Goal: Information Seeking & Learning: Understand process/instructions

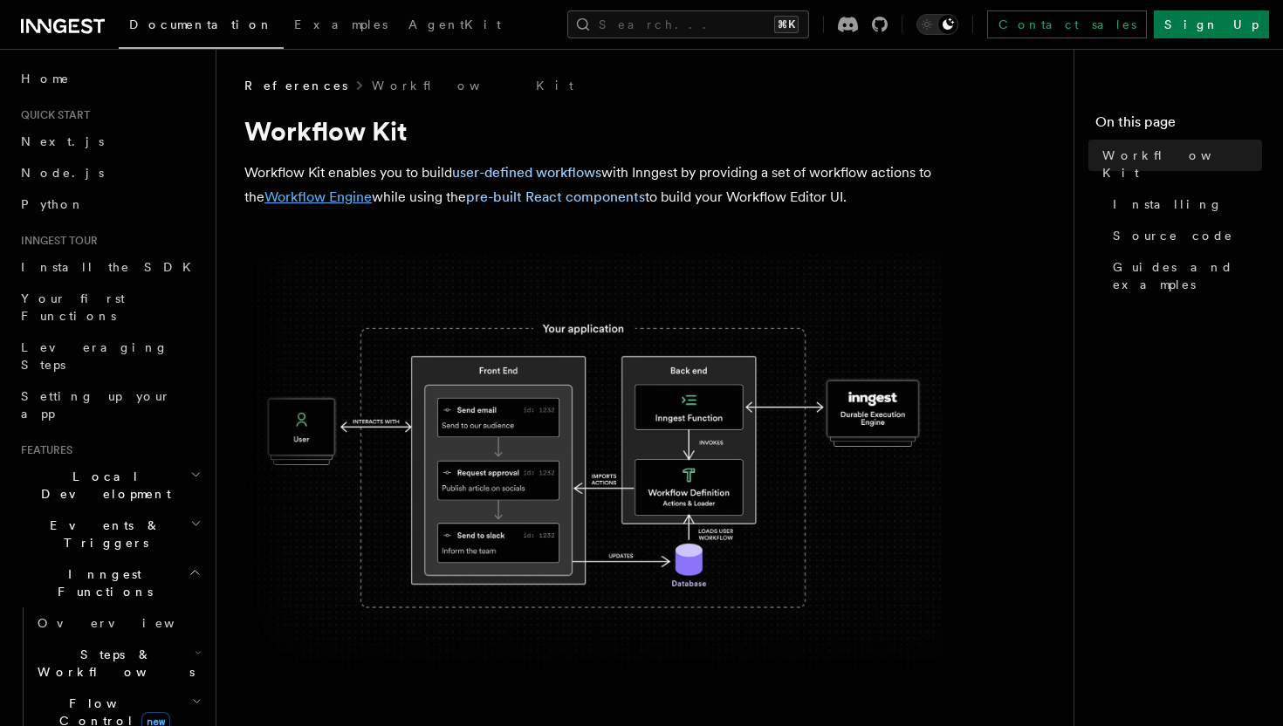
click at [337, 196] on link "Workflow Engine" at bounding box center [318, 197] width 107 height 17
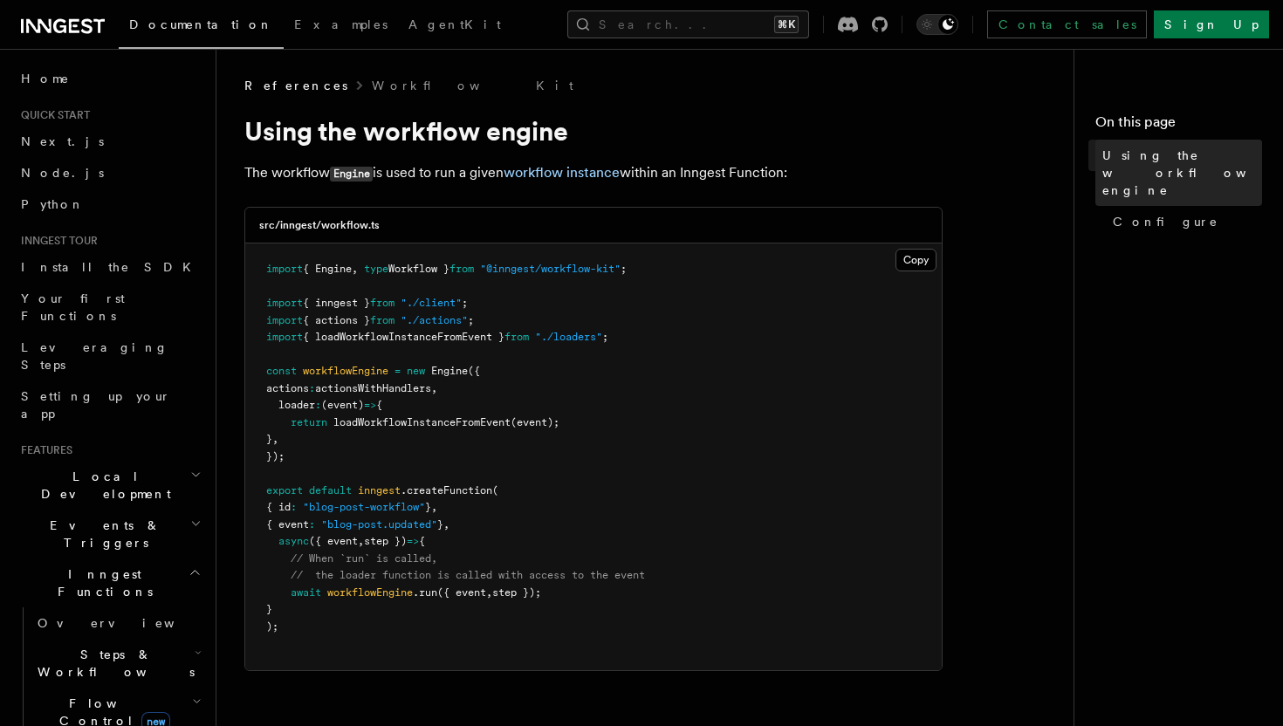
click at [1141, 164] on link "Using the workflow engine" at bounding box center [1179, 173] width 167 height 66
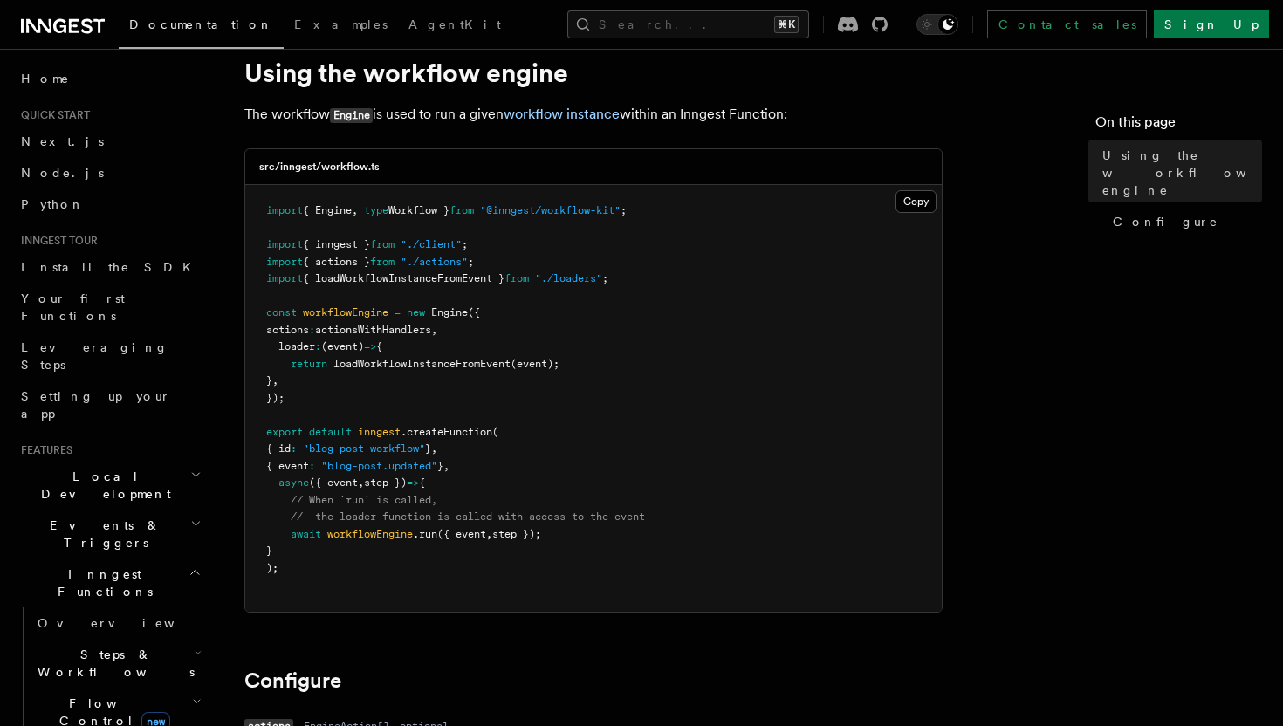
scroll to position [52, 0]
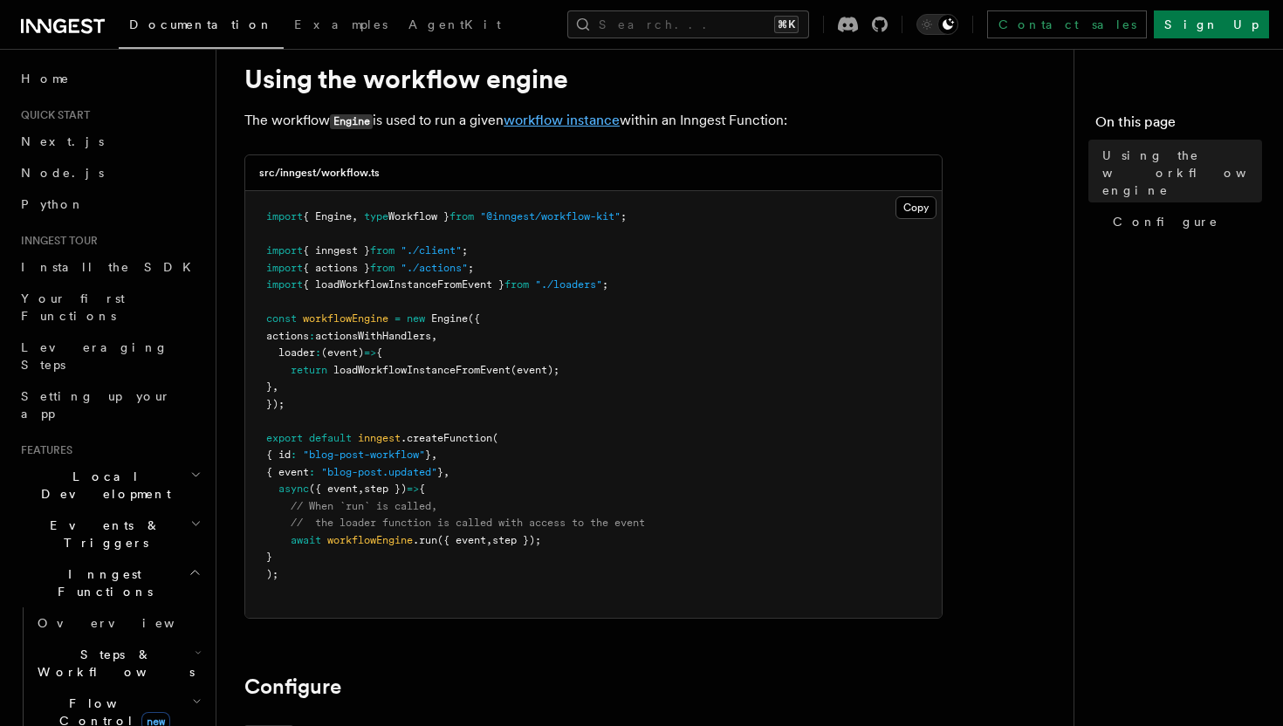
click at [598, 124] on link "workflow instance" at bounding box center [562, 120] width 116 height 17
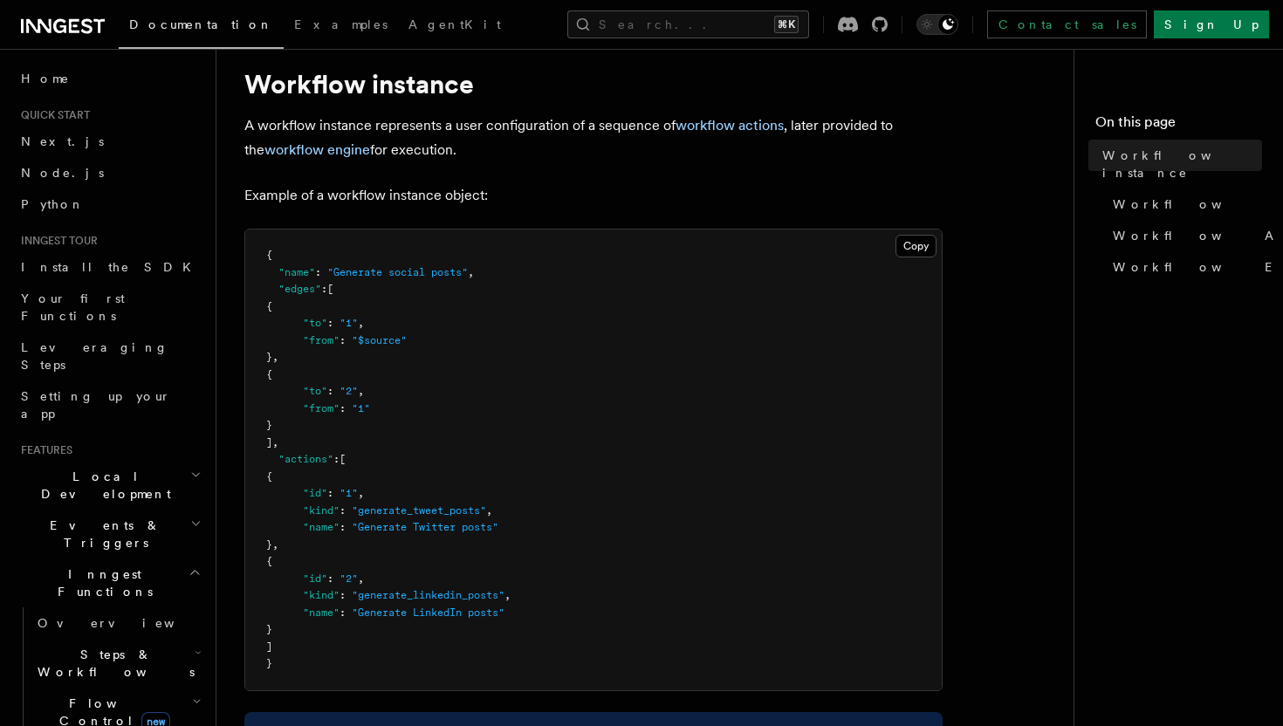
scroll to position [51, 0]
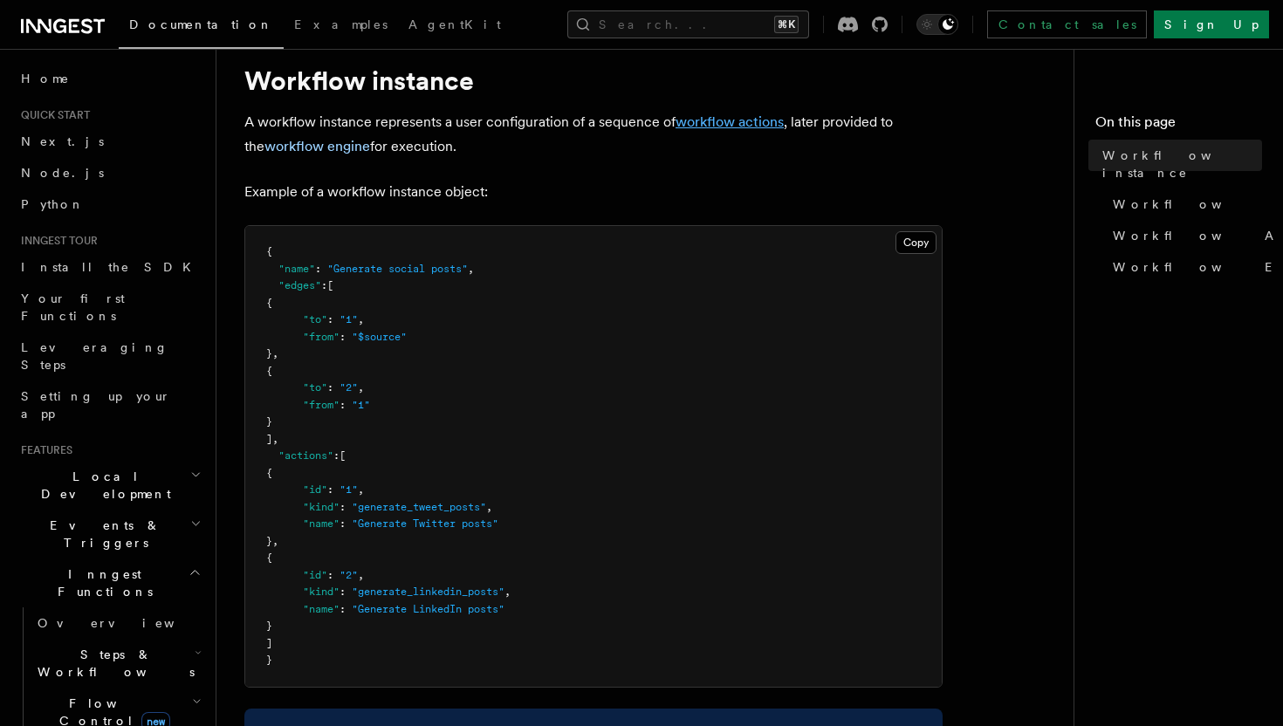
click at [700, 127] on link "workflow actions" at bounding box center [730, 122] width 108 height 17
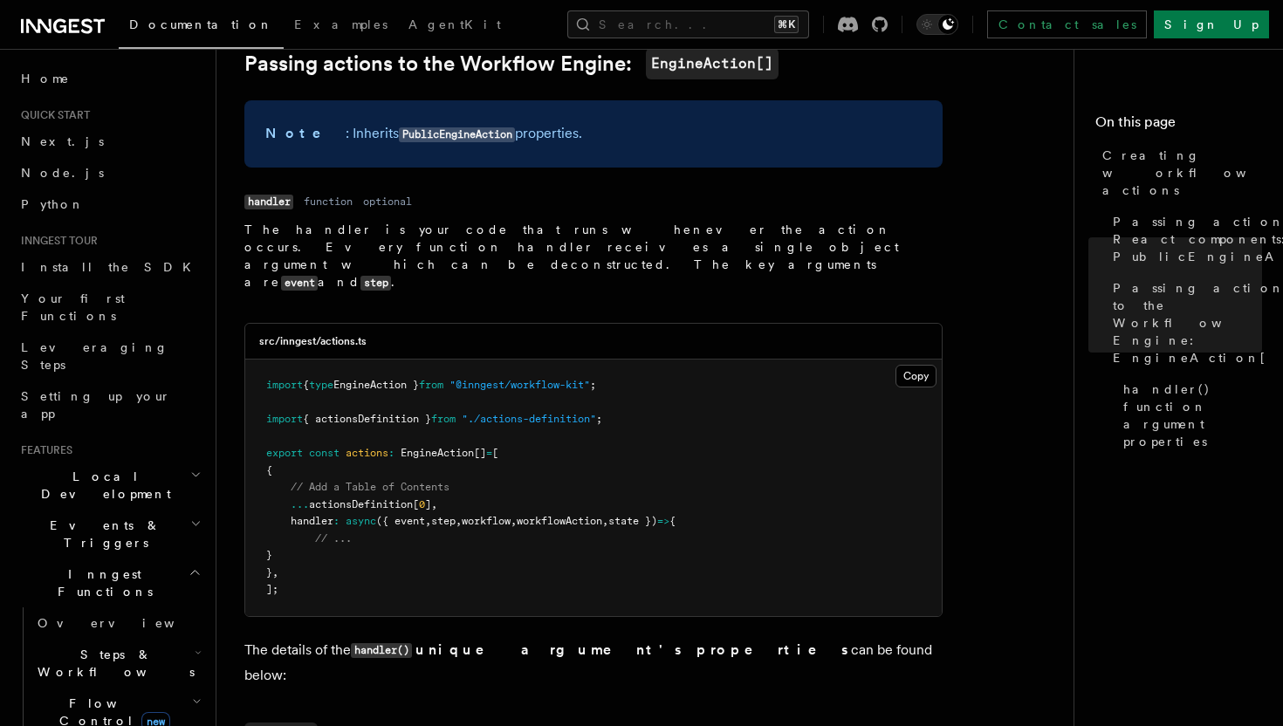
scroll to position [1582, 0]
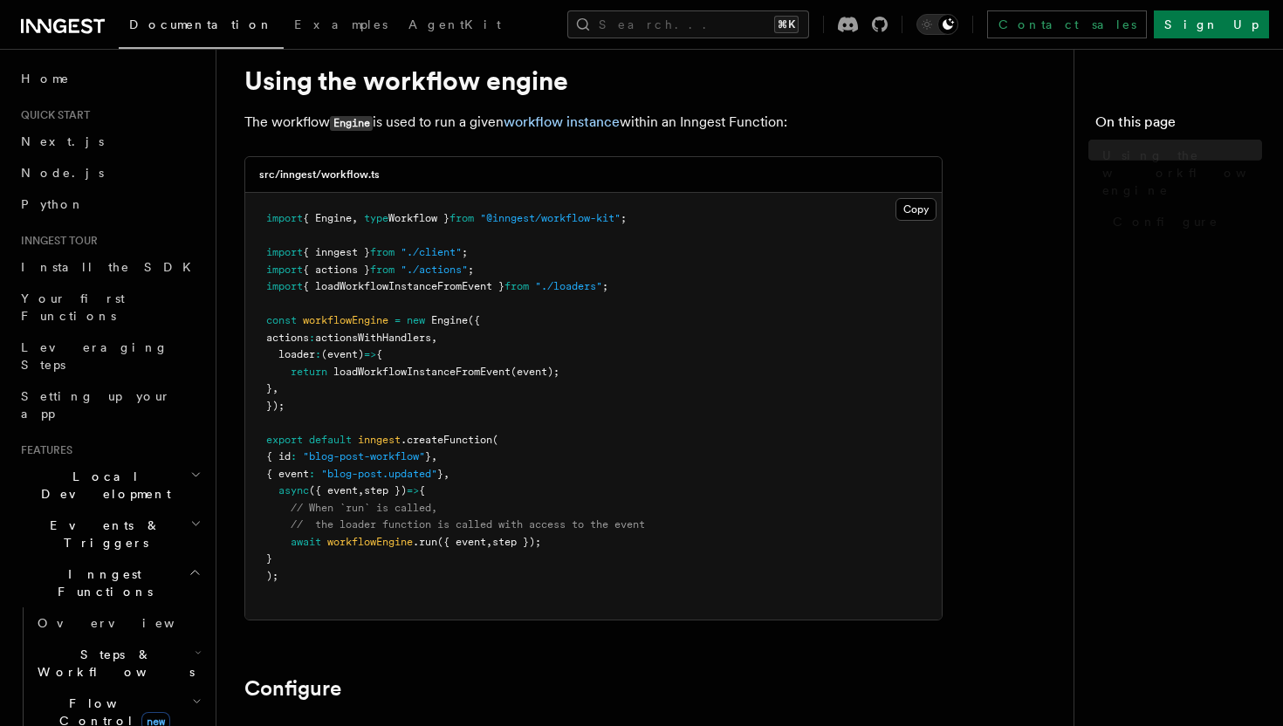
scroll to position [52, 0]
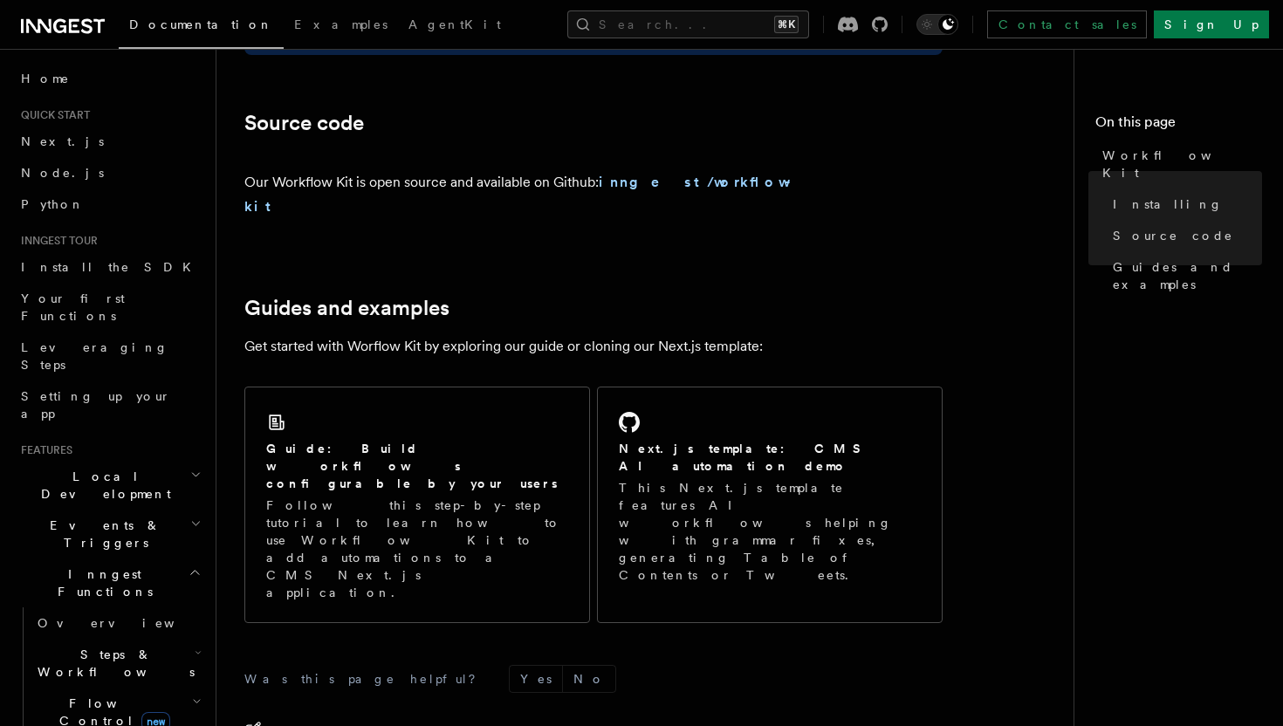
scroll to position [1013, 0]
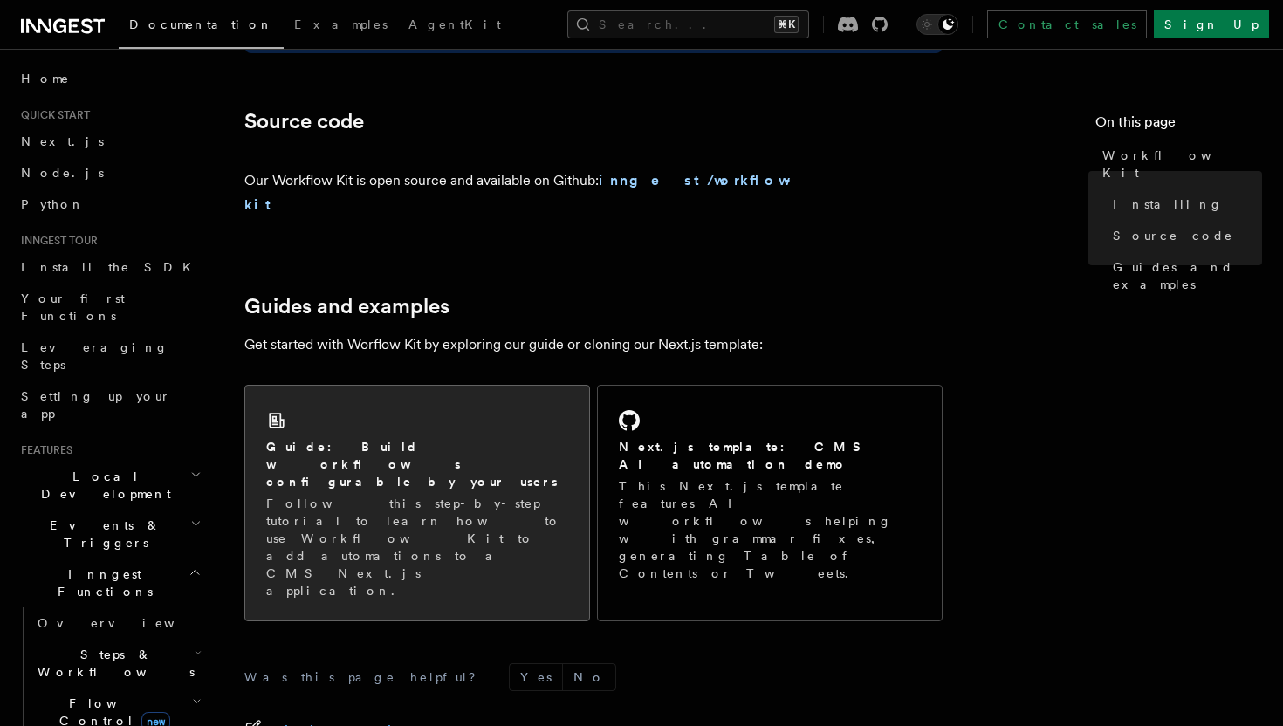
click at [456, 387] on div "Guide: Build workflows configurable by your users Follow this step-by-step tuto…" at bounding box center [417, 503] width 344 height 235
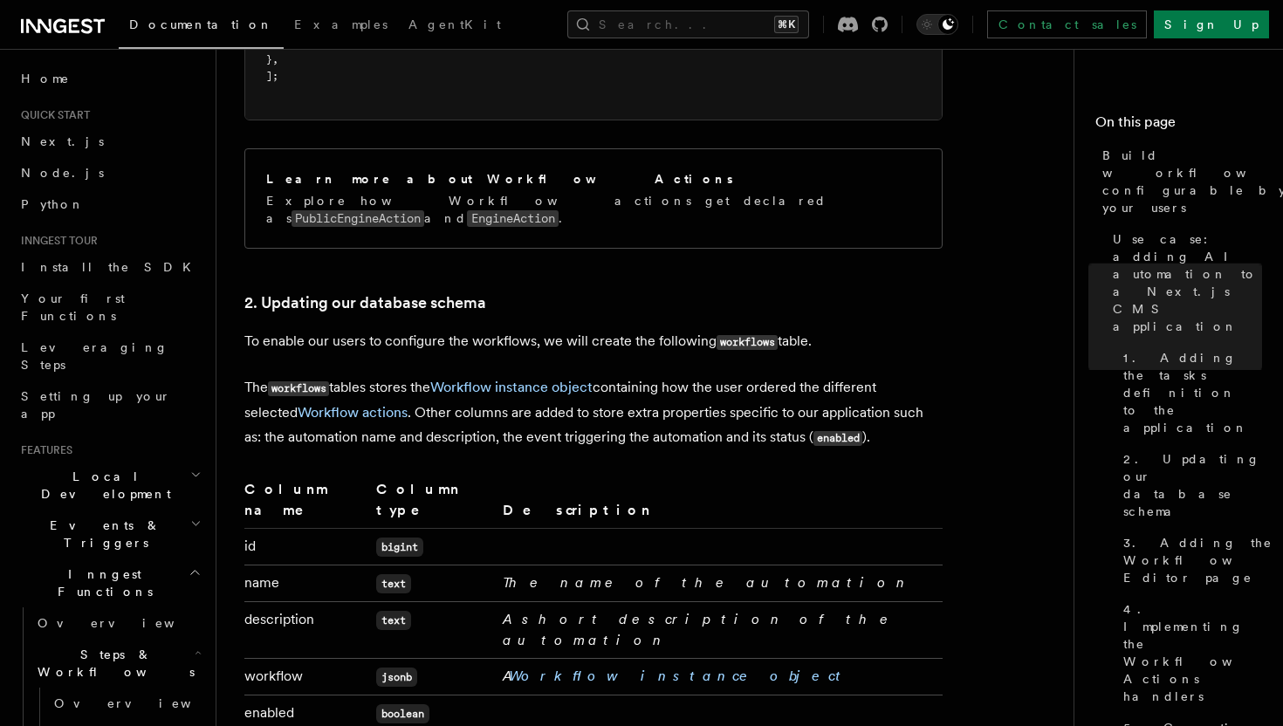
scroll to position [2628, 0]
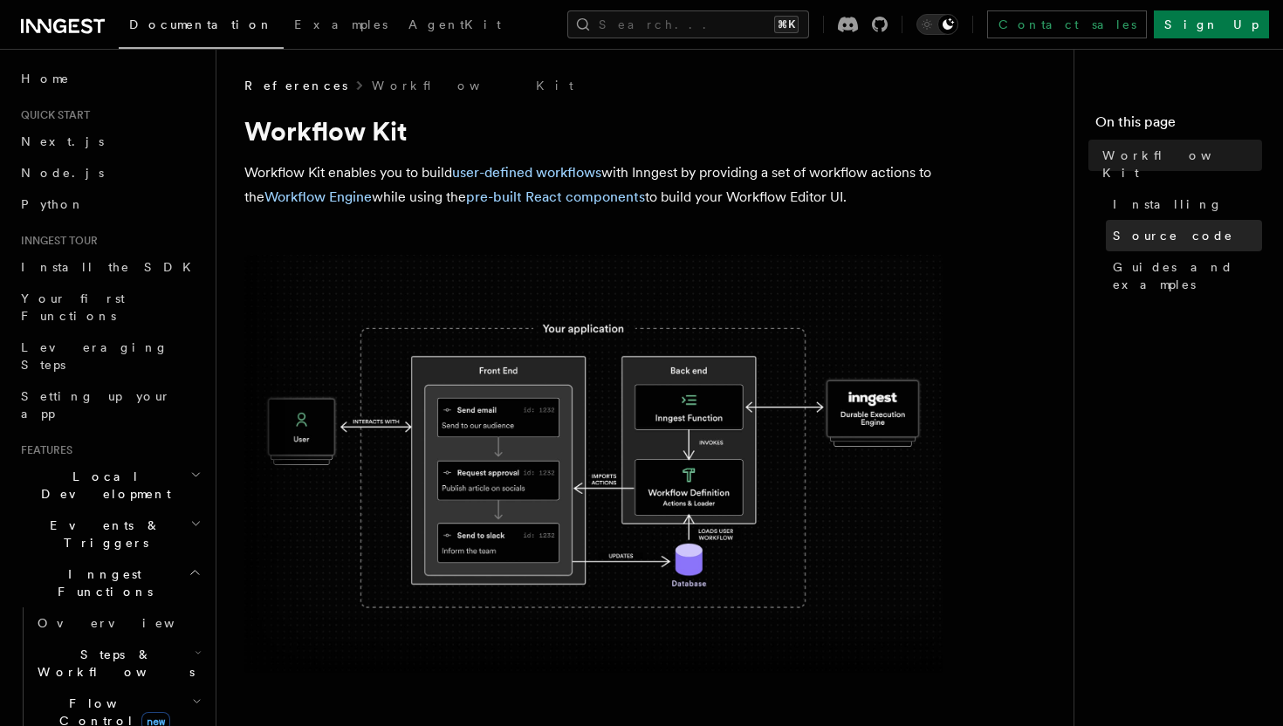
click at [1147, 227] on span "Source code" at bounding box center [1173, 235] width 120 height 17
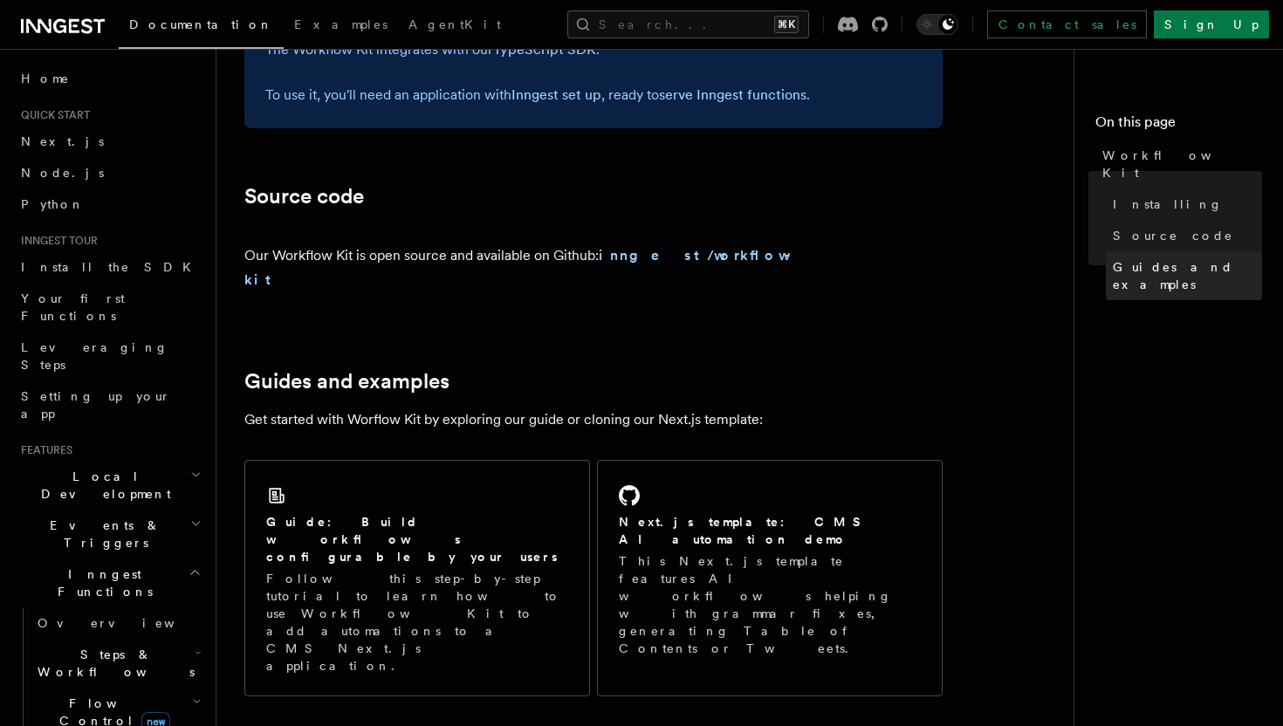
click at [1145, 258] on span "Guides and examples" at bounding box center [1187, 275] width 149 height 35
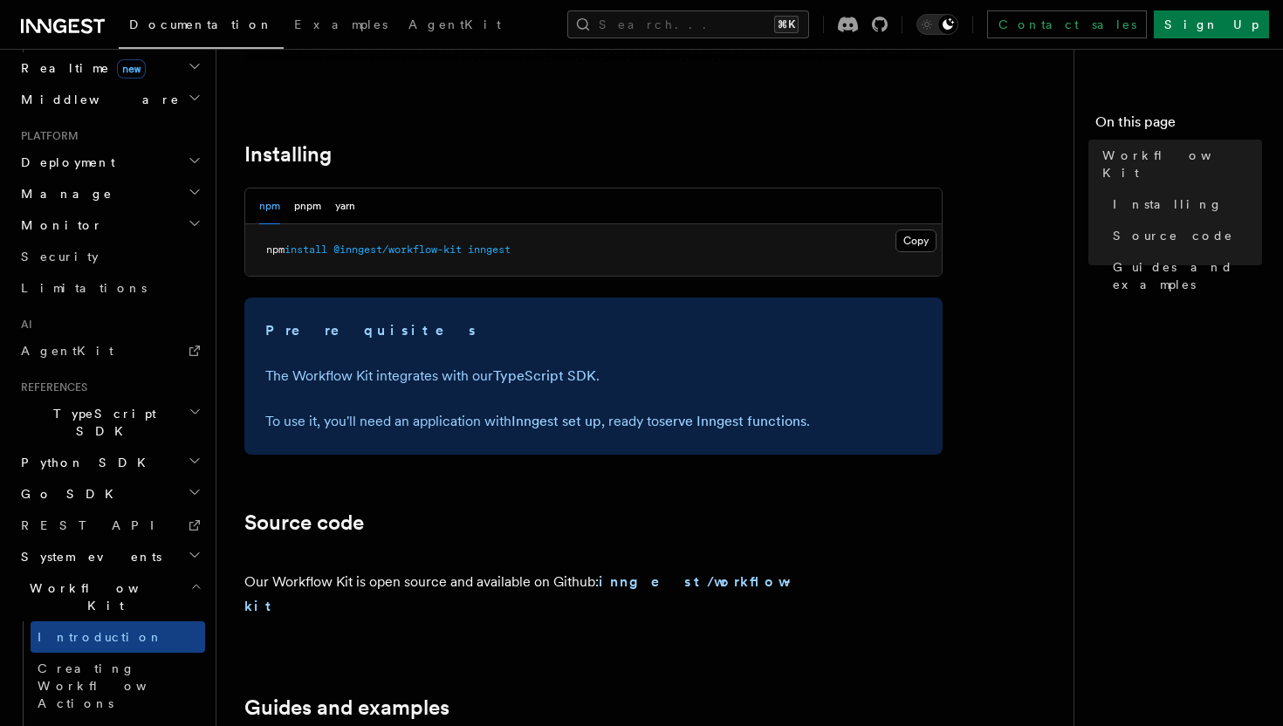
scroll to position [623, 0]
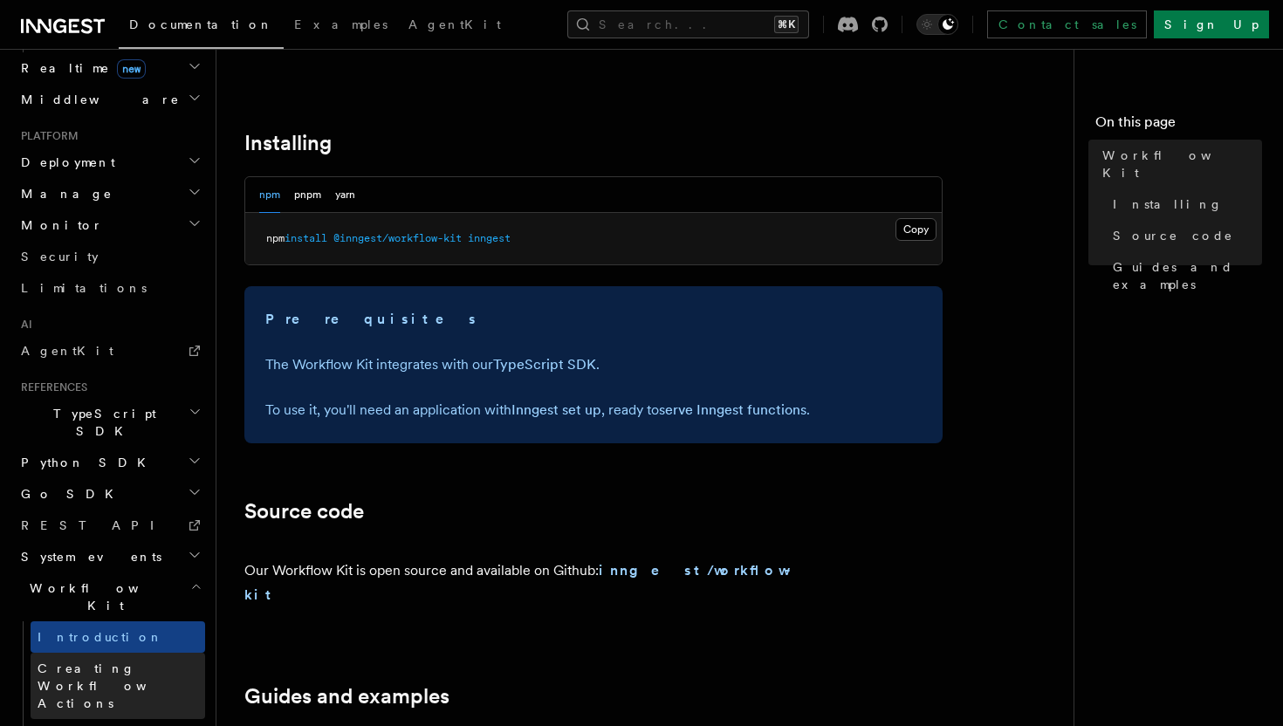
click at [136, 662] on span "Creating Workflow Actions" at bounding box center [114, 686] width 152 height 49
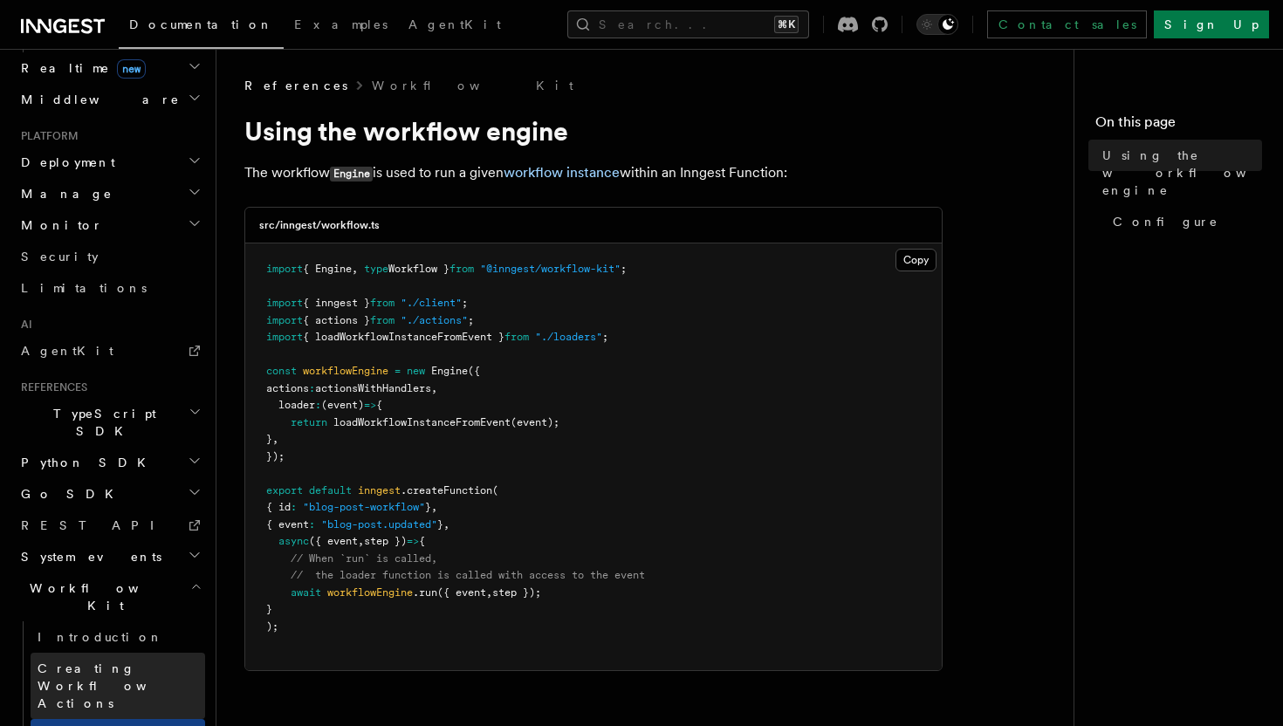
click at [163, 662] on span "Creating Workflow Actions" at bounding box center [114, 686] width 152 height 49
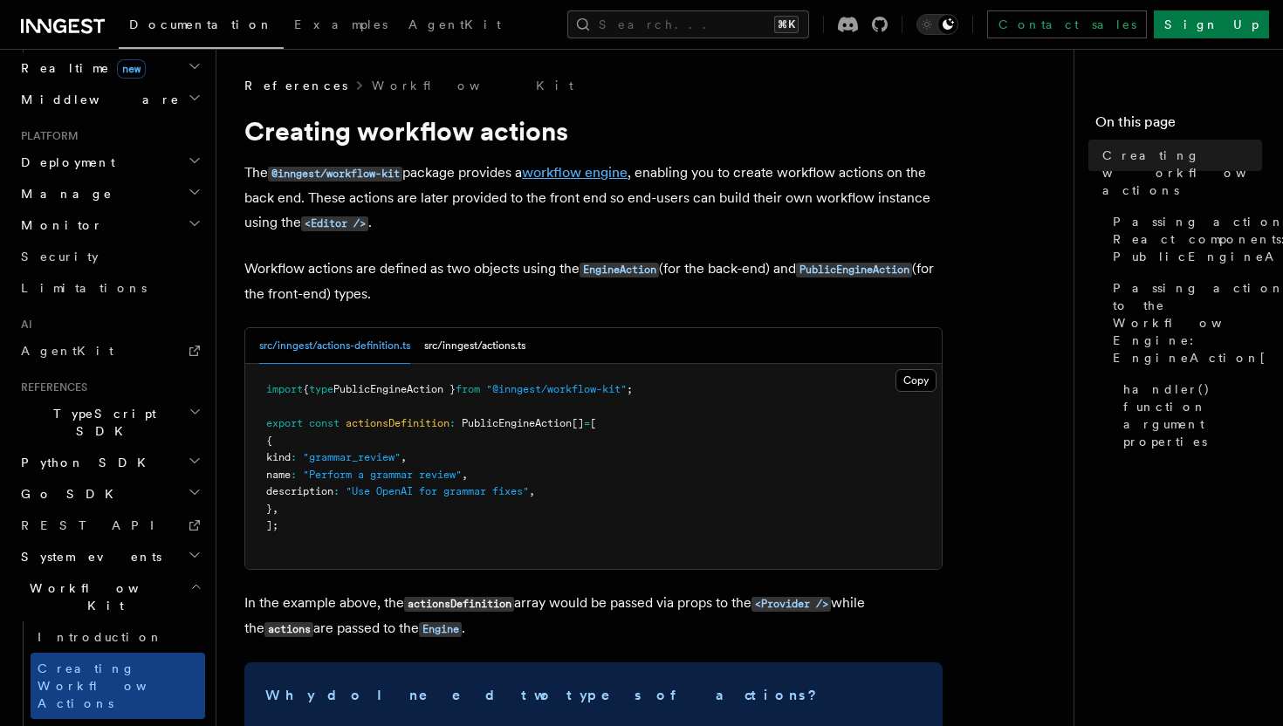
click at [590, 176] on link "workflow engine" at bounding box center [575, 172] width 106 height 17
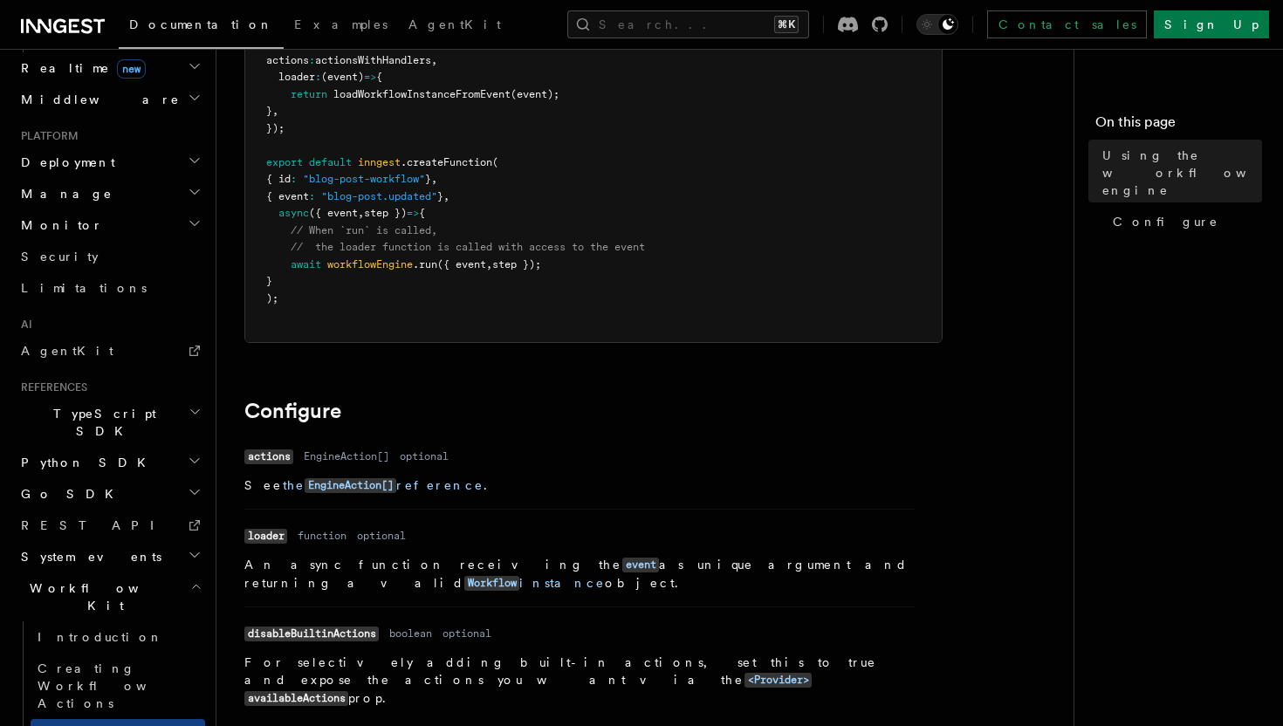
scroll to position [317, 0]
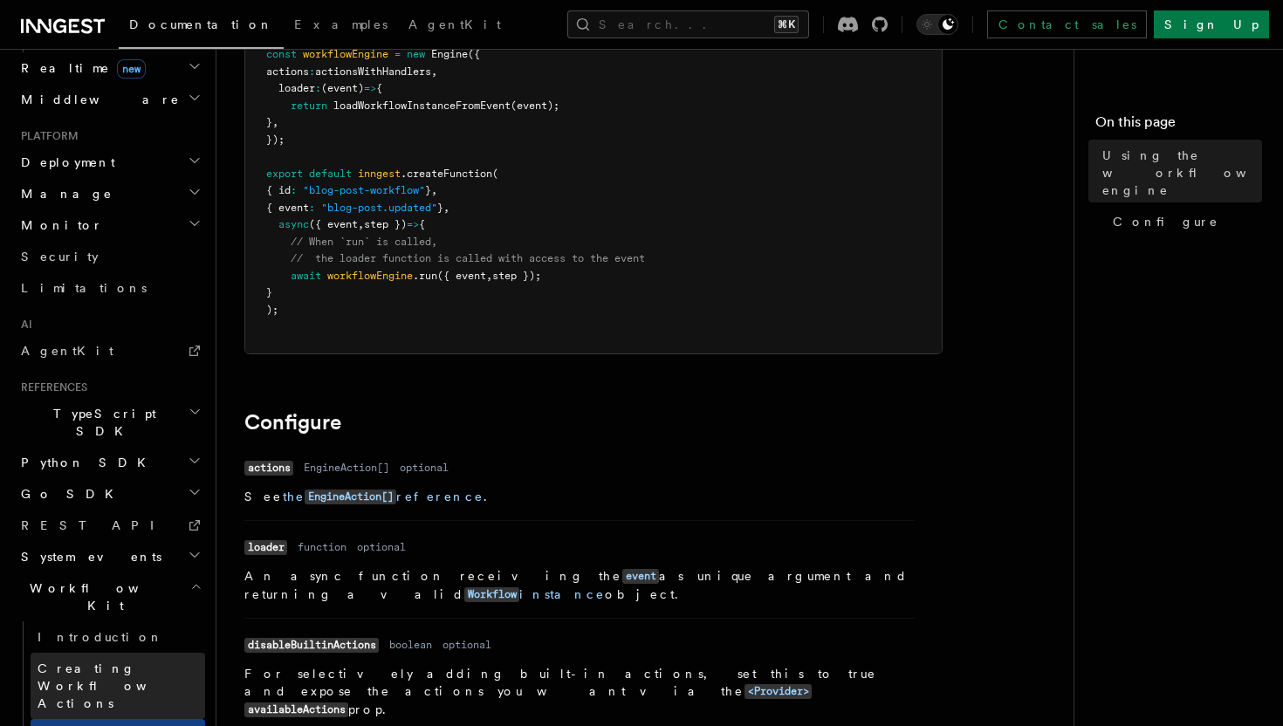
click at [175, 662] on span "Creating Workflow Actions" at bounding box center [114, 686] width 152 height 49
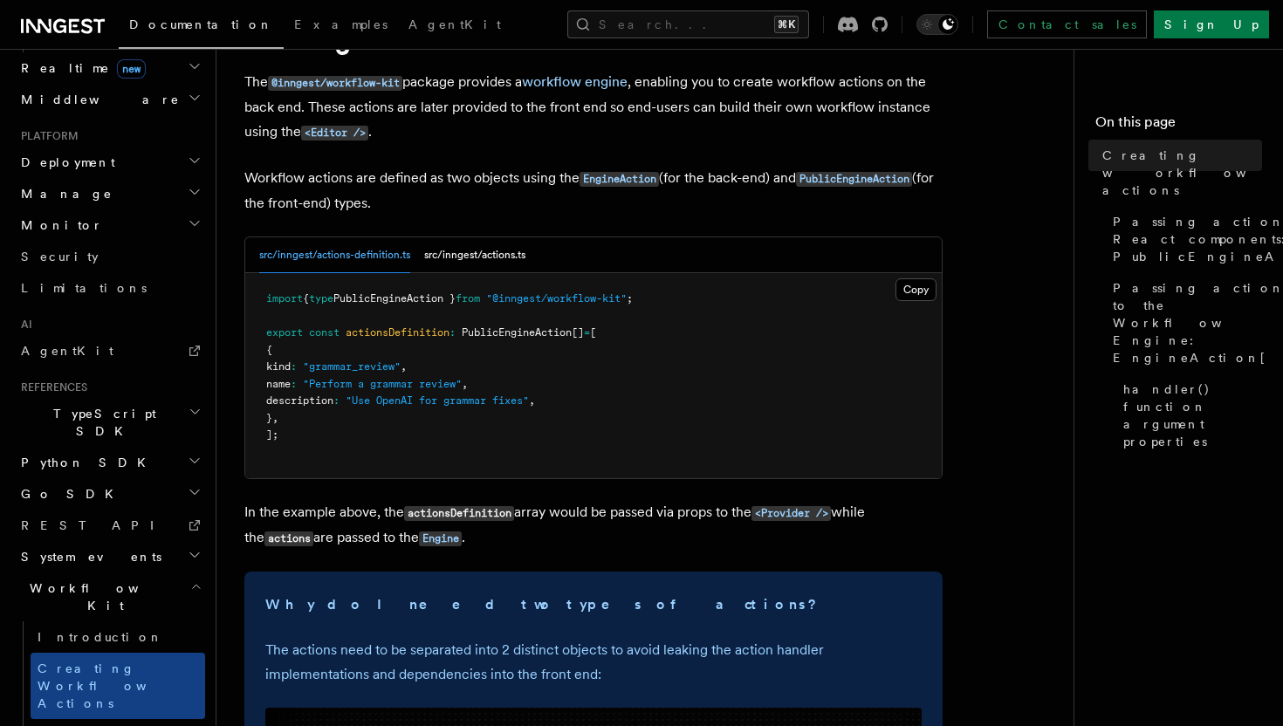
scroll to position [89, 0]
click at [521, 252] on button "src/inngest/actions.ts" at bounding box center [474, 257] width 101 height 36
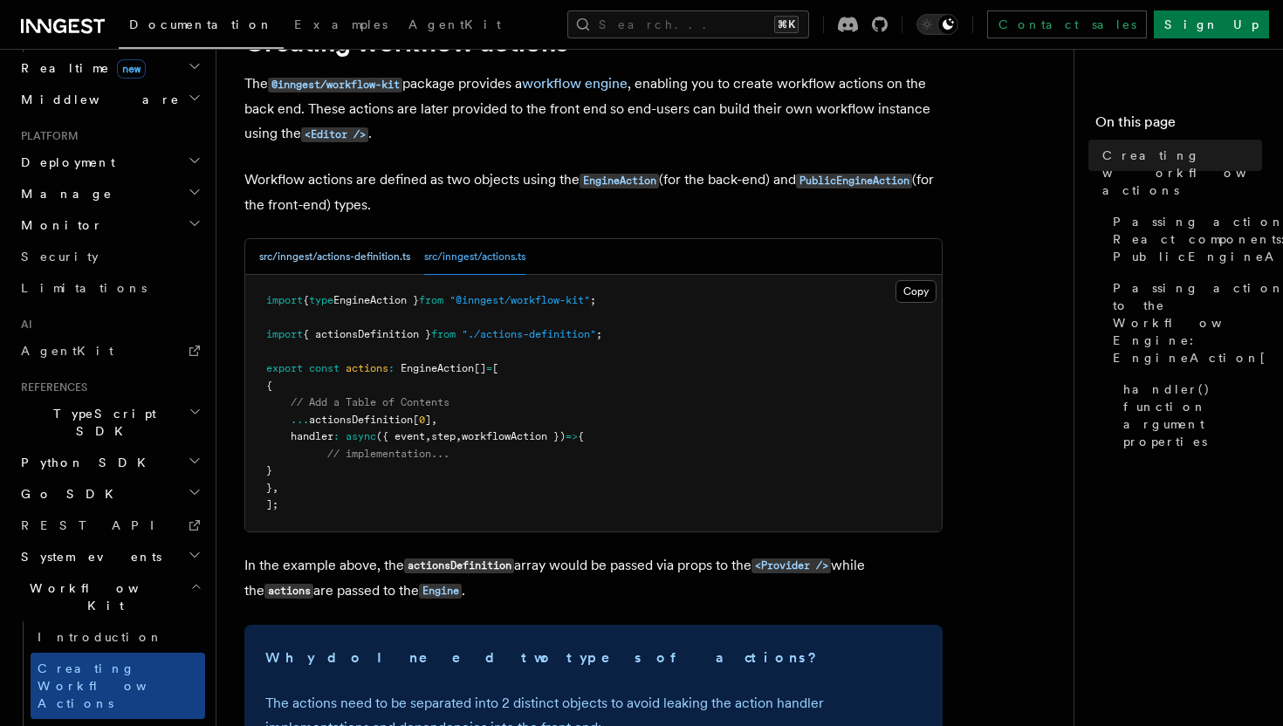
click at [393, 259] on button "src/inngest/actions-definition.ts" at bounding box center [334, 257] width 151 height 36
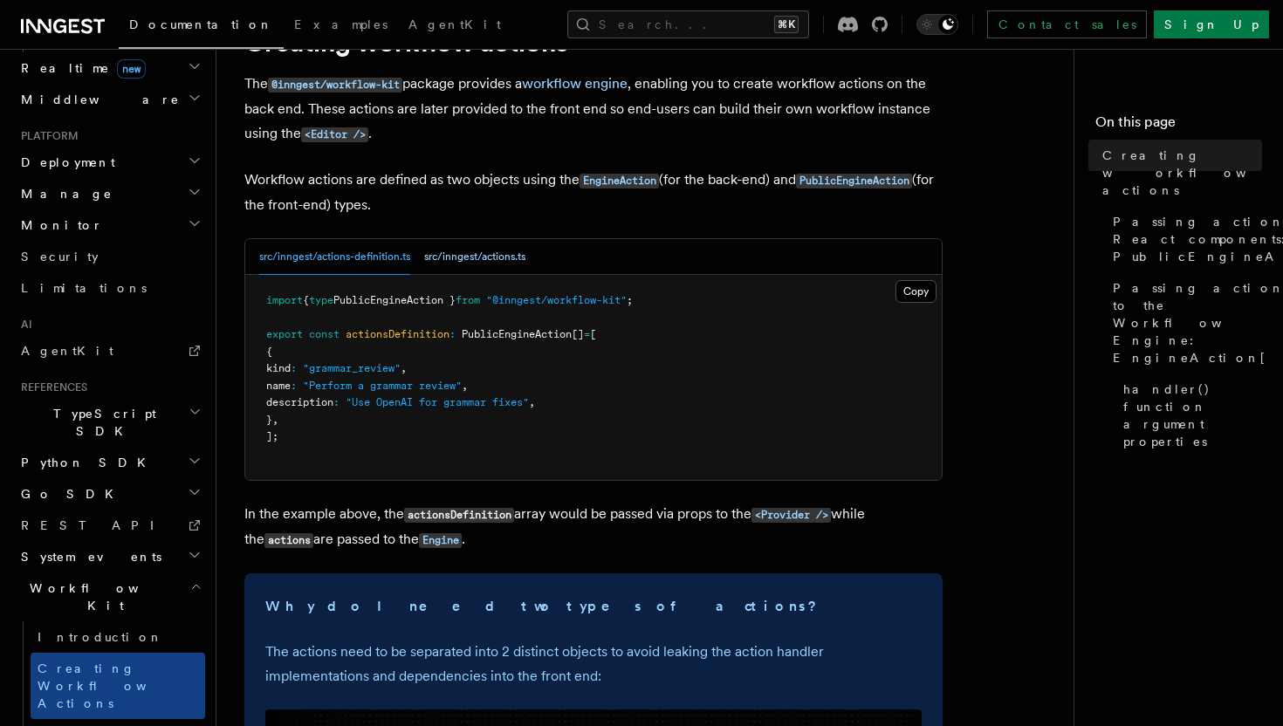
click at [491, 256] on button "src/inngest/actions.ts" at bounding box center [474, 257] width 101 height 36
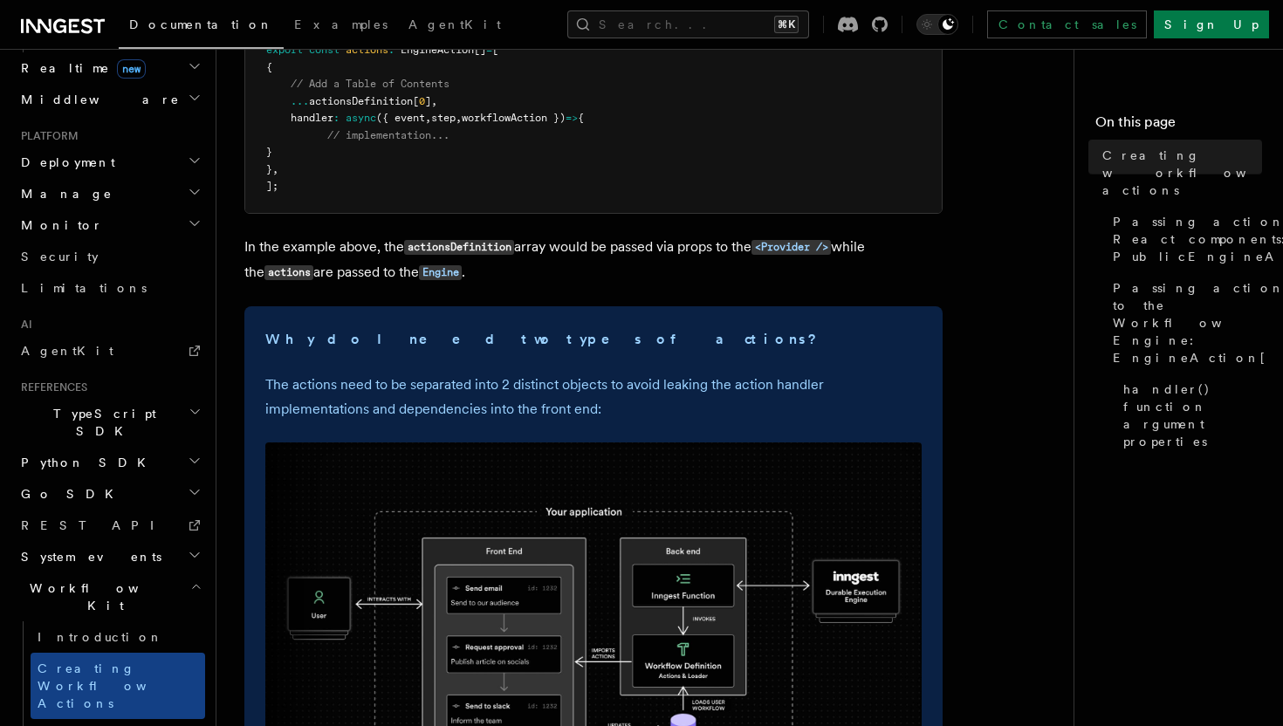
scroll to position [352, 0]
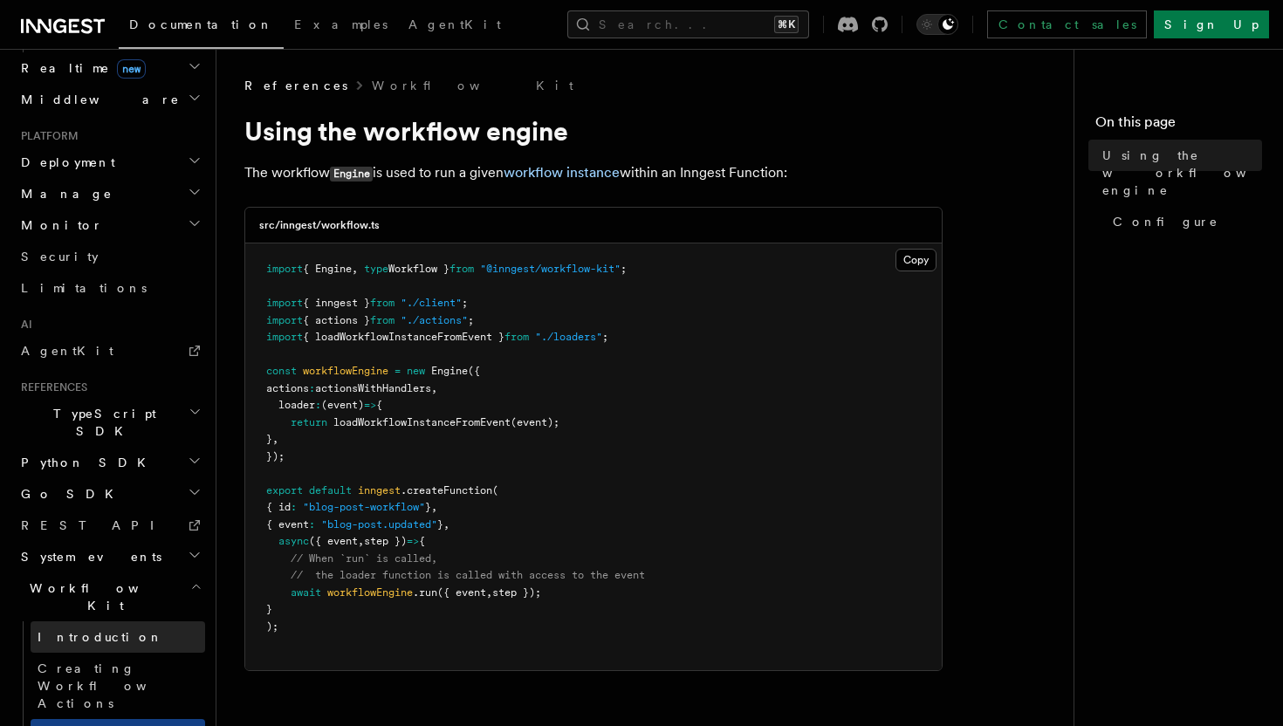
click at [144, 622] on link "Introduction" at bounding box center [118, 637] width 175 height 31
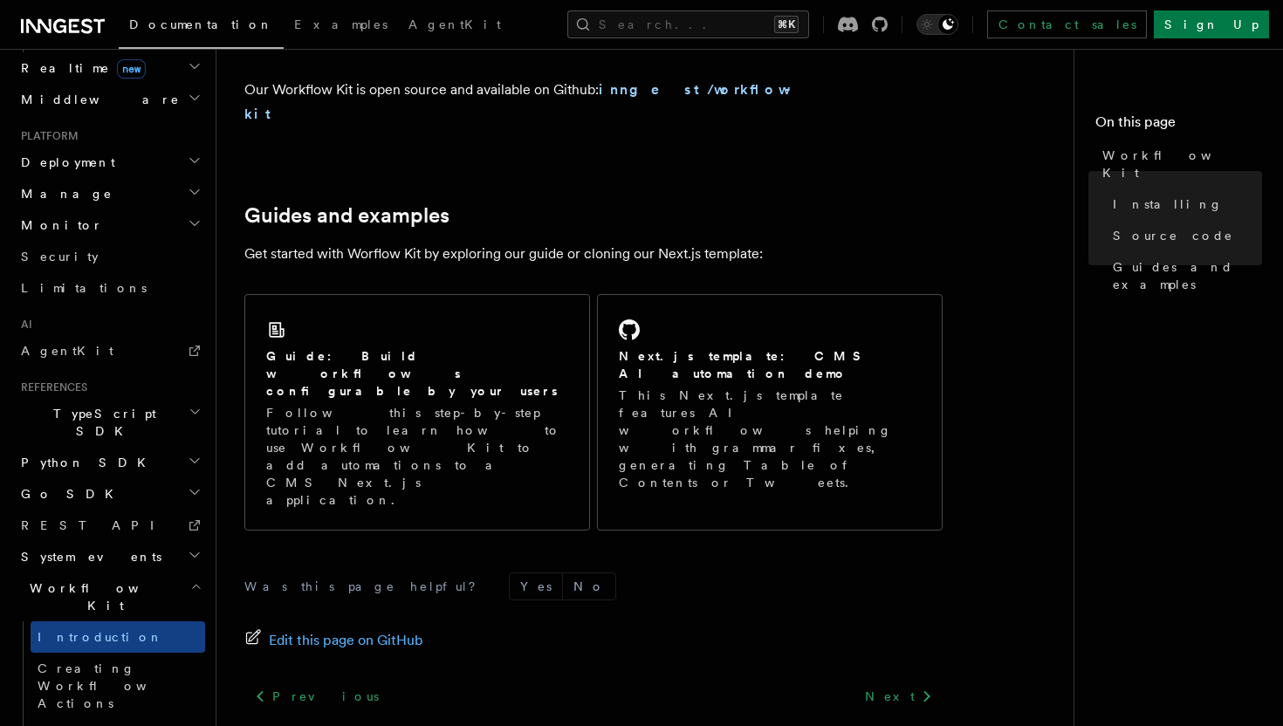
scroll to position [1129, 0]
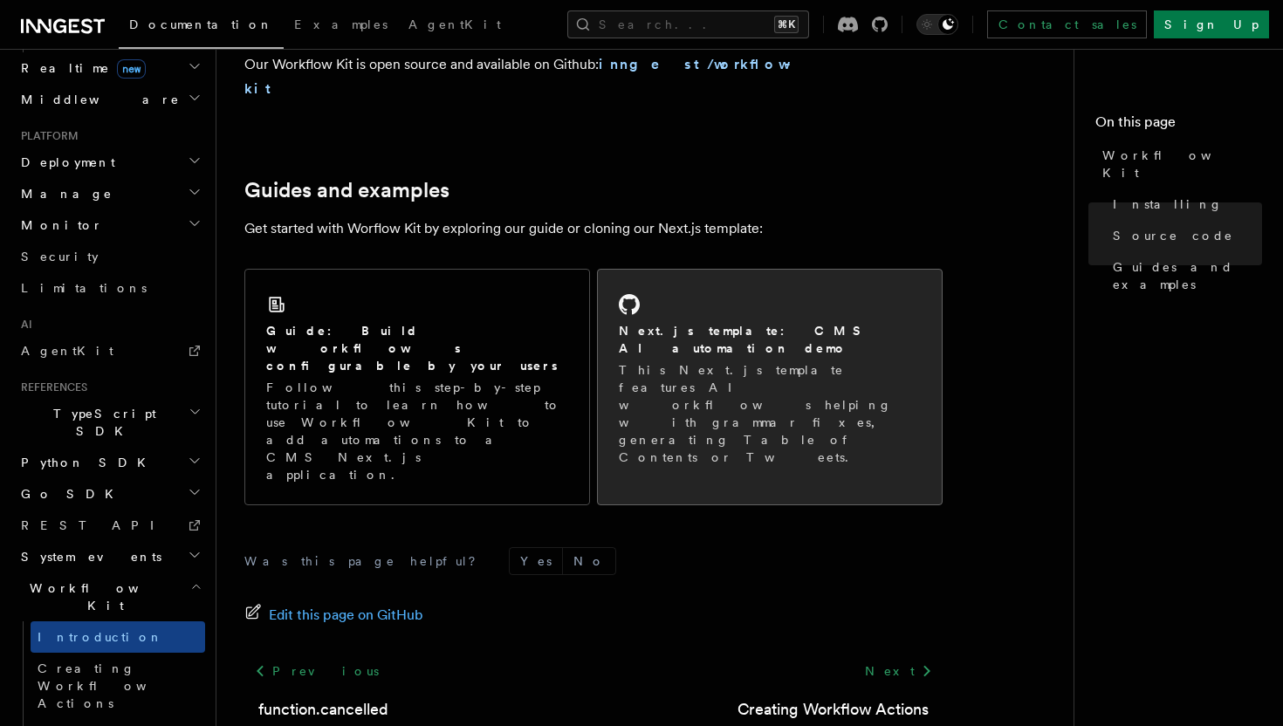
click at [730, 361] on p "This Next.js template features AI workflows helping with grammar fixes, generat…" at bounding box center [770, 413] width 302 height 105
